Goal: Transaction & Acquisition: Purchase product/service

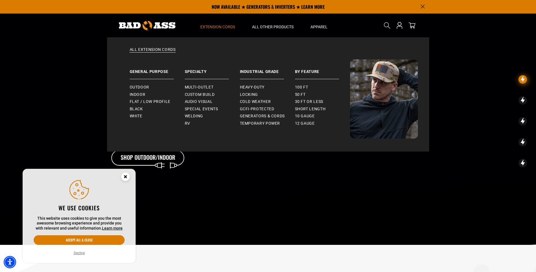
click at [227, 26] on span "Extension Cords" at bounding box center [217, 26] width 35 height 5
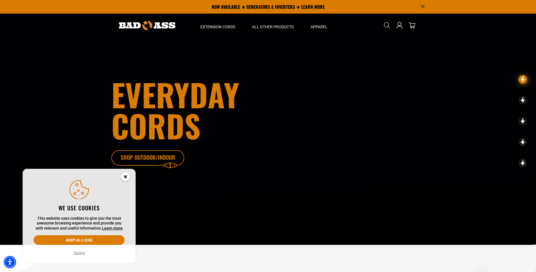
click at [160, 158] on icon at bounding box center [156, 159] width 73 height 18
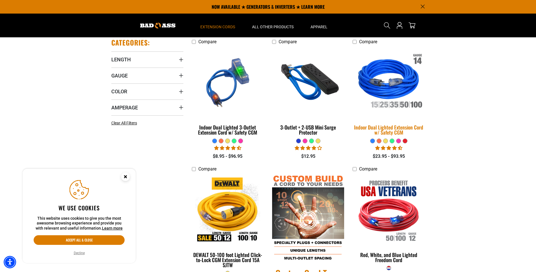
scroll to position [85, 0]
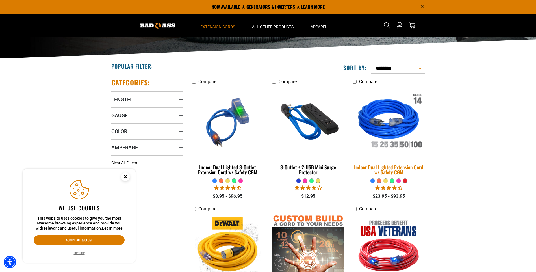
click at [393, 168] on div "Indoor Dual Lighted Extension Cord w/ Safety CGM" at bounding box center [389, 169] width 72 height 10
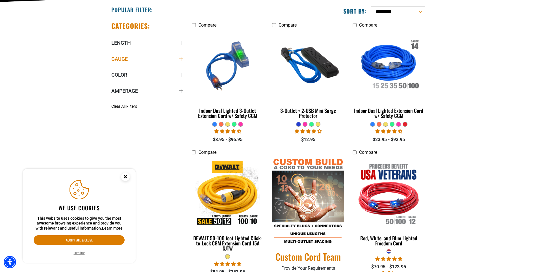
click at [175, 57] on summary "Gauge" at bounding box center [147, 59] width 72 height 16
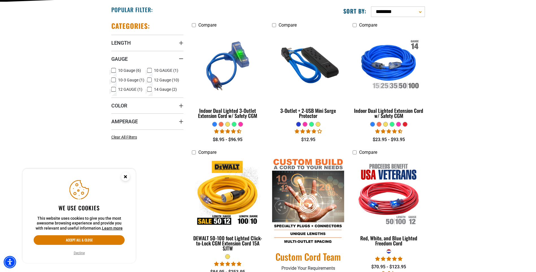
click at [114, 69] on icon at bounding box center [113, 70] width 5 height 7
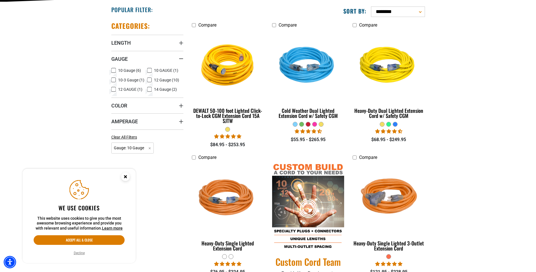
click at [149, 71] on icon at bounding box center [149, 70] width 5 height 7
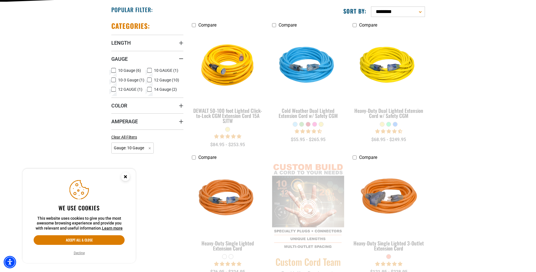
click at [149, 79] on icon at bounding box center [149, 79] width 5 height 7
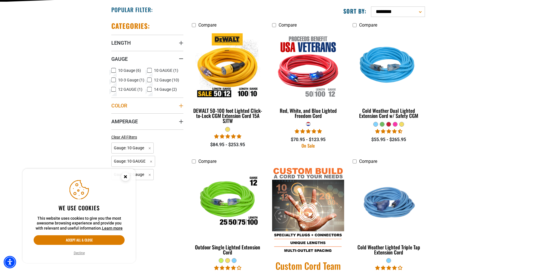
click at [176, 104] on summary "Color" at bounding box center [147, 106] width 72 height 16
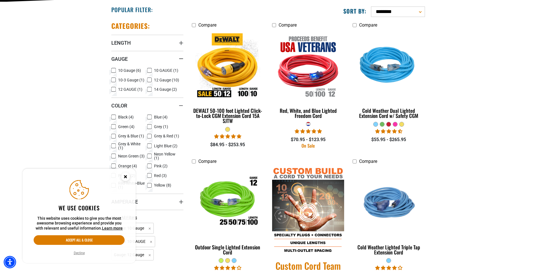
click at [113, 118] on icon at bounding box center [113, 116] width 5 height 7
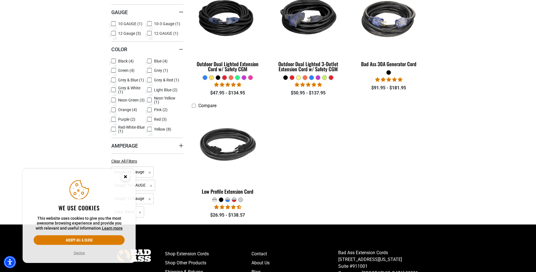
scroll to position [198, 0]
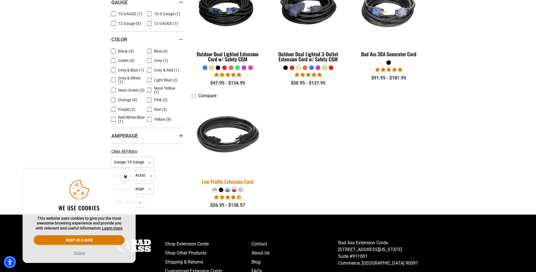
click at [231, 179] on div "Low Profile Extension Cord" at bounding box center [228, 181] width 72 height 5
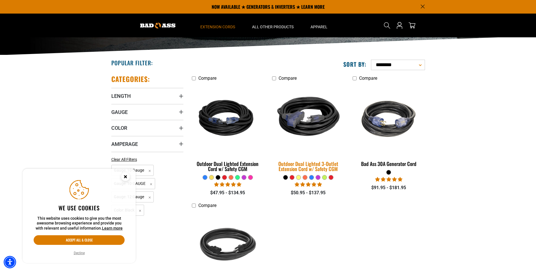
scroll to position [85, 0]
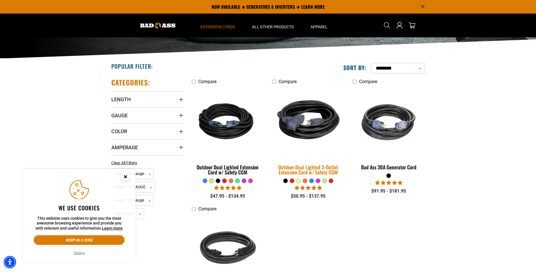
click at [307, 171] on div "Outdoor Dual Lighted 3-Outlet Extension Cord w/ Safety CGM" at bounding box center [308, 169] width 72 height 10
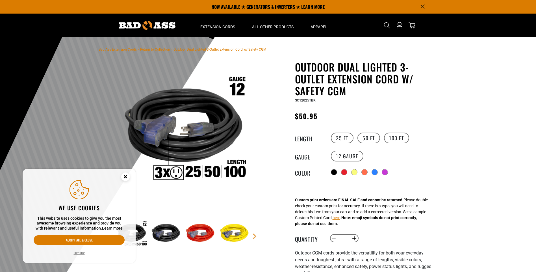
click at [369, 136] on label "50 FT" at bounding box center [369, 138] width 23 height 11
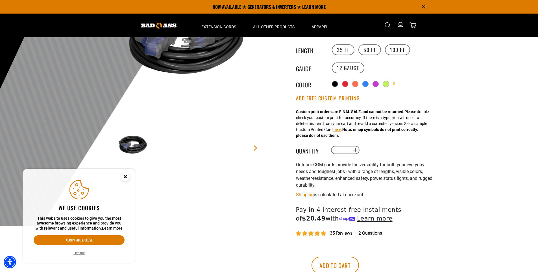
scroll to position [85, 0]
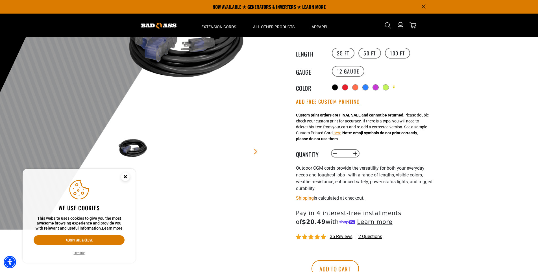
click at [348, 153] on input "*" at bounding box center [345, 154] width 12 height 10
type input "***"
click at [404, 155] on div "Decrease quantity for Outdoor Dual Lighted 3-Outlet Extension Cord w/ Safety CG…" at bounding box center [388, 154] width 115 height 10
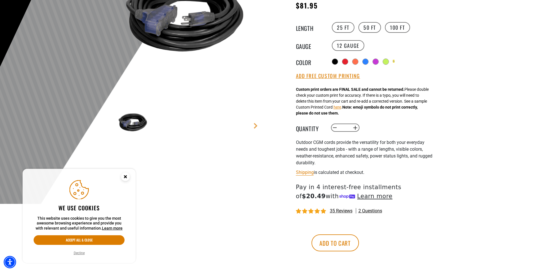
scroll to position [141, 0]
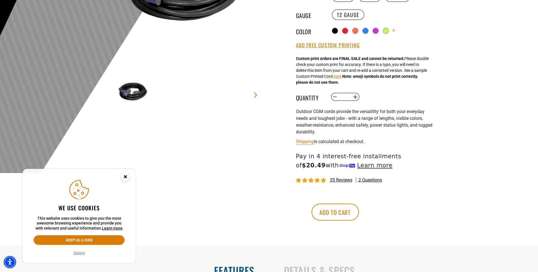
click at [125, 178] on g "Close this option" at bounding box center [125, 176] width 8 height 8
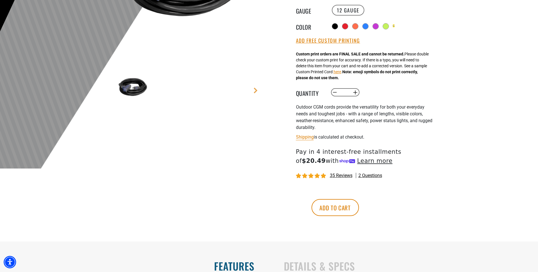
scroll to position [226, 0]
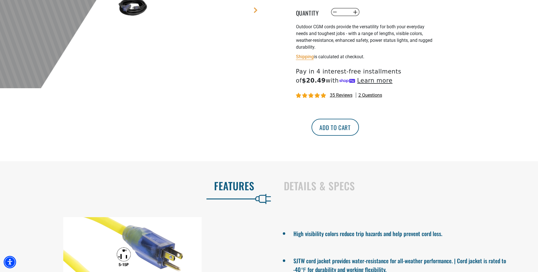
click at [359, 133] on button "Add to cart" at bounding box center [335, 127] width 47 height 17
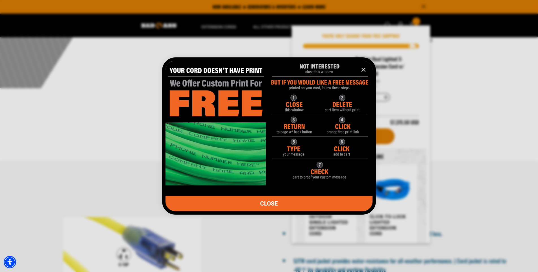
click at [295, 205] on link "CLOSE" at bounding box center [269, 203] width 207 height 15
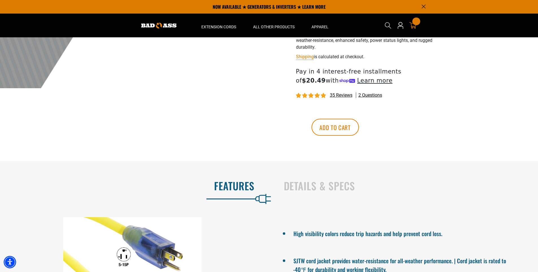
click at [413, 25] on icon "cart" at bounding box center [413, 25] width 7 height 7
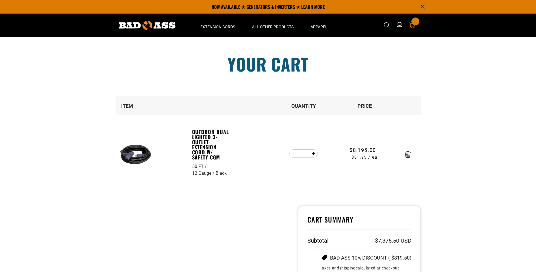
click at [408, 154] on icon "Remove Outdoor Dual Lighted 3-Outlet Extension Cord w/ Safety CGM - 50 FT / 12 …" at bounding box center [408, 154] width 6 height 7
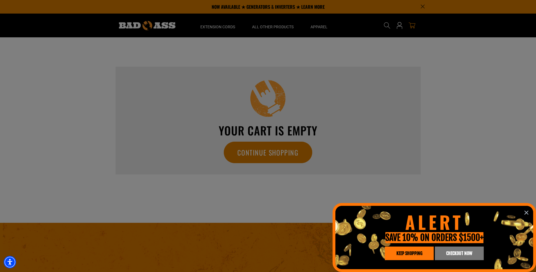
click at [527, 213] on icon "information" at bounding box center [526, 212] width 7 height 7
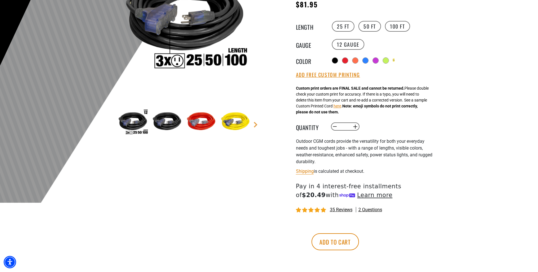
scroll to position [141, 0]
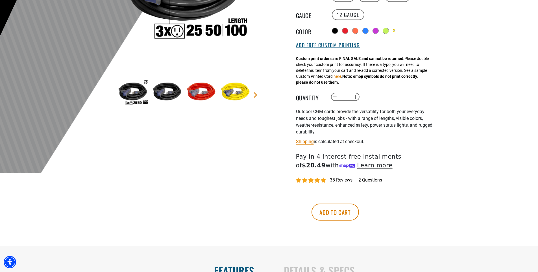
click at [334, 46] on button "Add Free Custom Printing" at bounding box center [328, 45] width 64 height 6
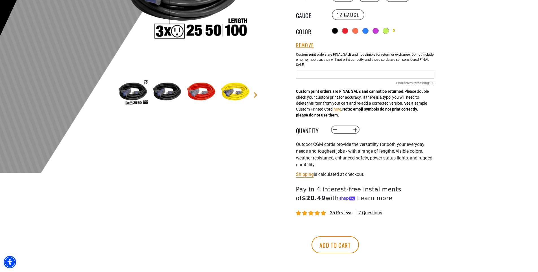
click at [329, 79] on div "Black Cables 80 Characters remaining: / 80" at bounding box center [365, 73] width 138 height 48
click at [335, 73] on input "Black Cables" at bounding box center [365, 74] width 138 height 8
type input "**********"
click at [359, 247] on button "Add to cart" at bounding box center [335, 244] width 47 height 17
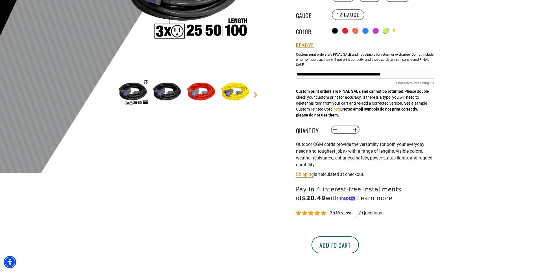
scroll to position [0, 0]
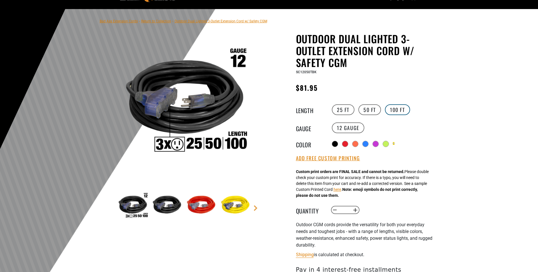
click at [397, 111] on label "100 FT" at bounding box center [397, 109] width 25 height 11
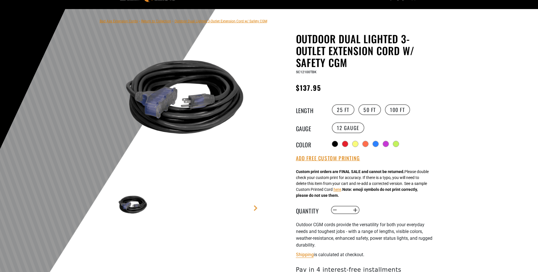
click at [347, 210] on input "*" at bounding box center [345, 210] width 12 height 10
type input "***"
click at [457, 187] on div at bounding box center [269, 147] width 538 height 277
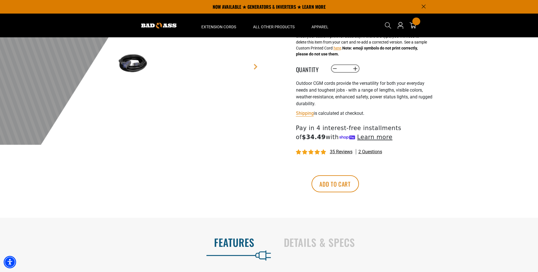
scroll to position [57, 0]
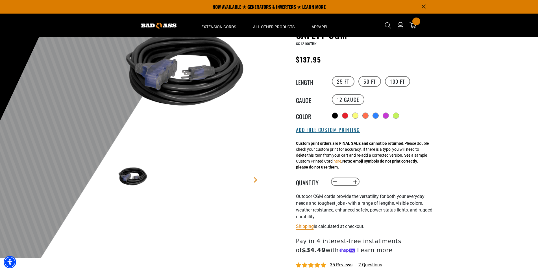
click at [339, 130] on button "Add Free Custom Printing" at bounding box center [328, 130] width 64 height 6
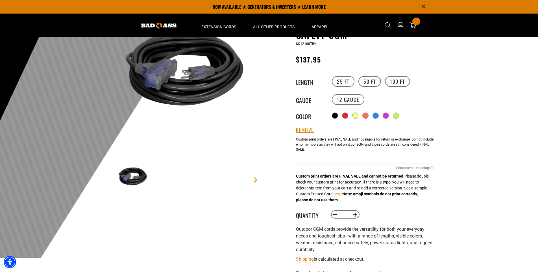
click at [312, 161] on input "Black Cables" at bounding box center [365, 159] width 138 height 8
type input "**********"
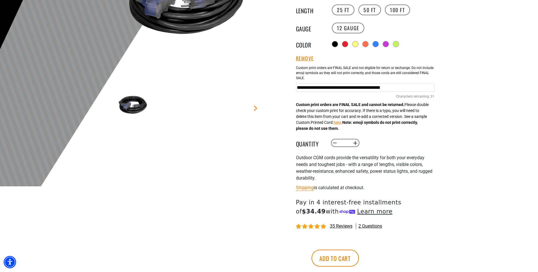
scroll to position [198, 0]
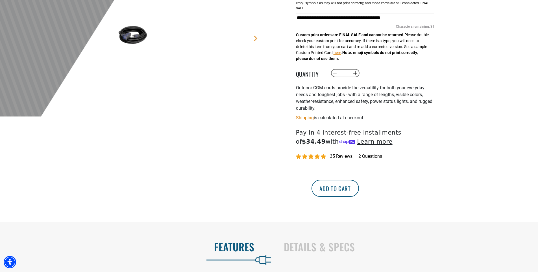
click at [359, 190] on button "Add to cart" at bounding box center [335, 188] width 47 height 17
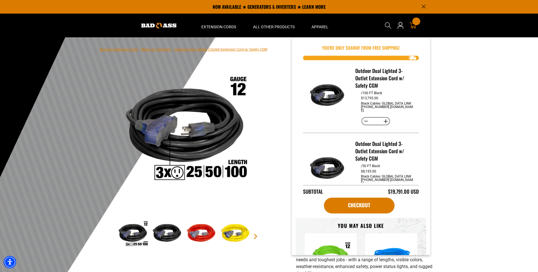
click at [414, 25] on icon at bounding box center [413, 25] width 7 height 7
